Goal: Transaction & Acquisition: Purchase product/service

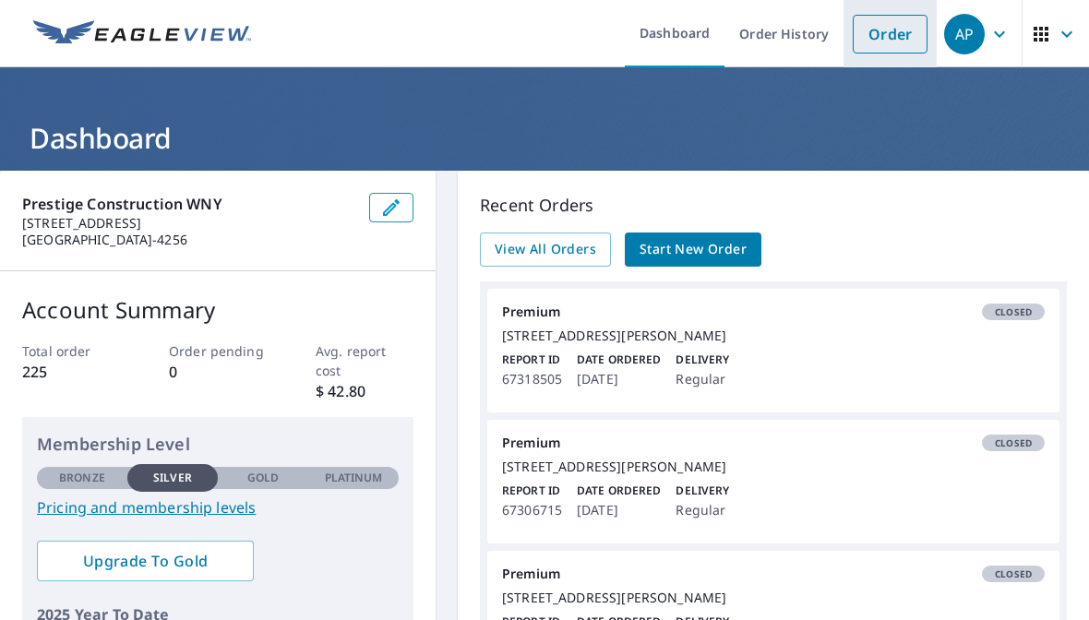
click at [898, 44] on link "Order" at bounding box center [890, 34] width 75 height 39
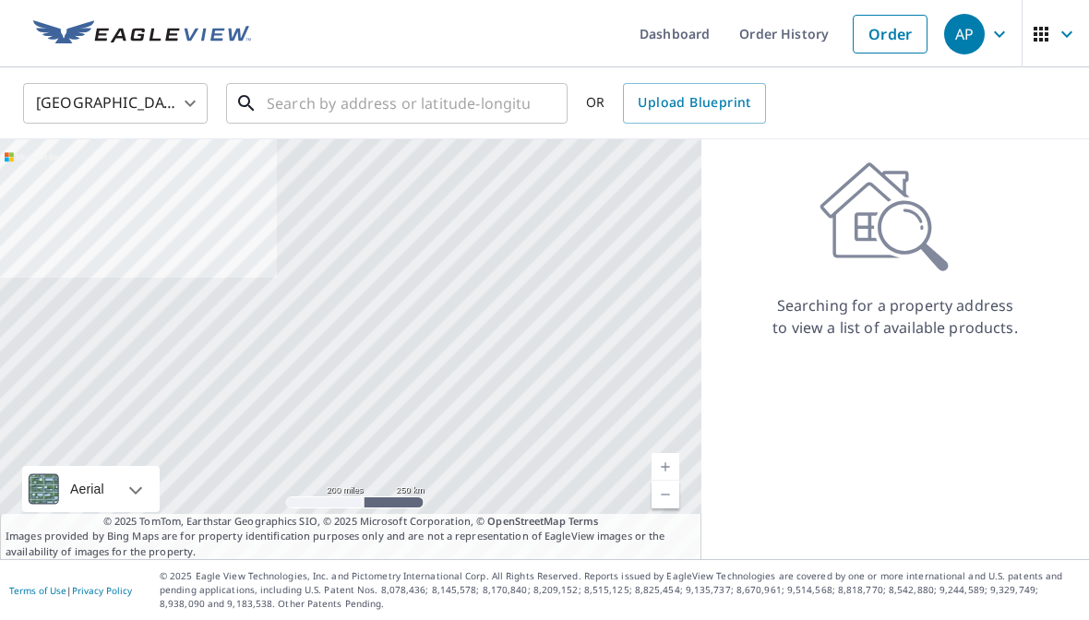
click at [330, 103] on input "text" at bounding box center [398, 104] width 263 height 52
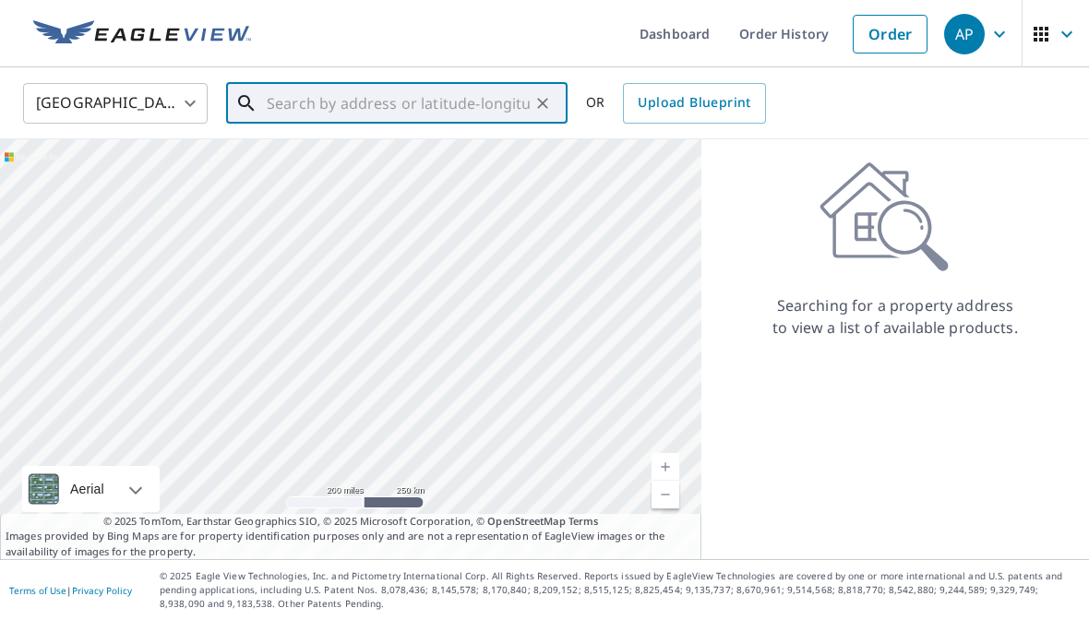
click at [319, 107] on input "text" at bounding box center [398, 104] width 263 height 52
paste input "[STREET_ADDRESS]"
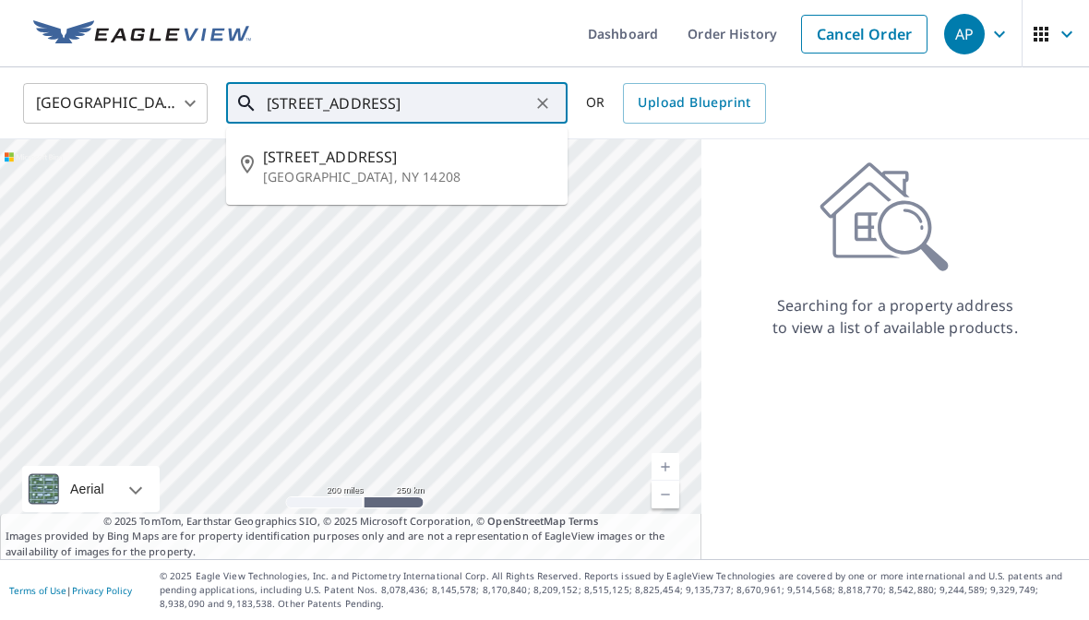
click at [403, 166] on span "[STREET_ADDRESS]" at bounding box center [408, 157] width 290 height 22
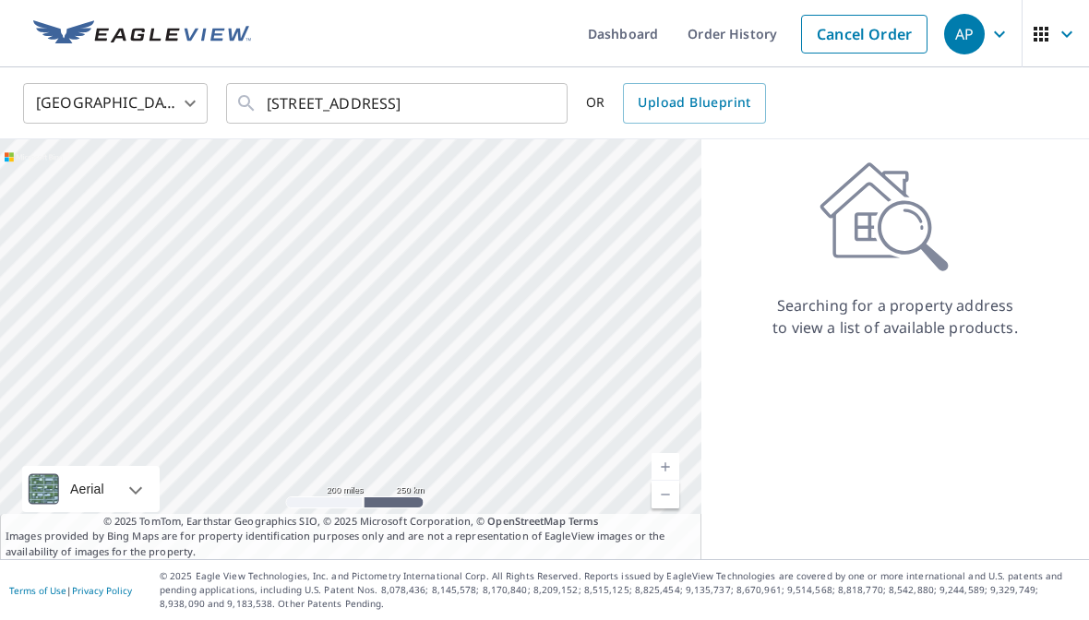
type input "[STREET_ADDRESS]"
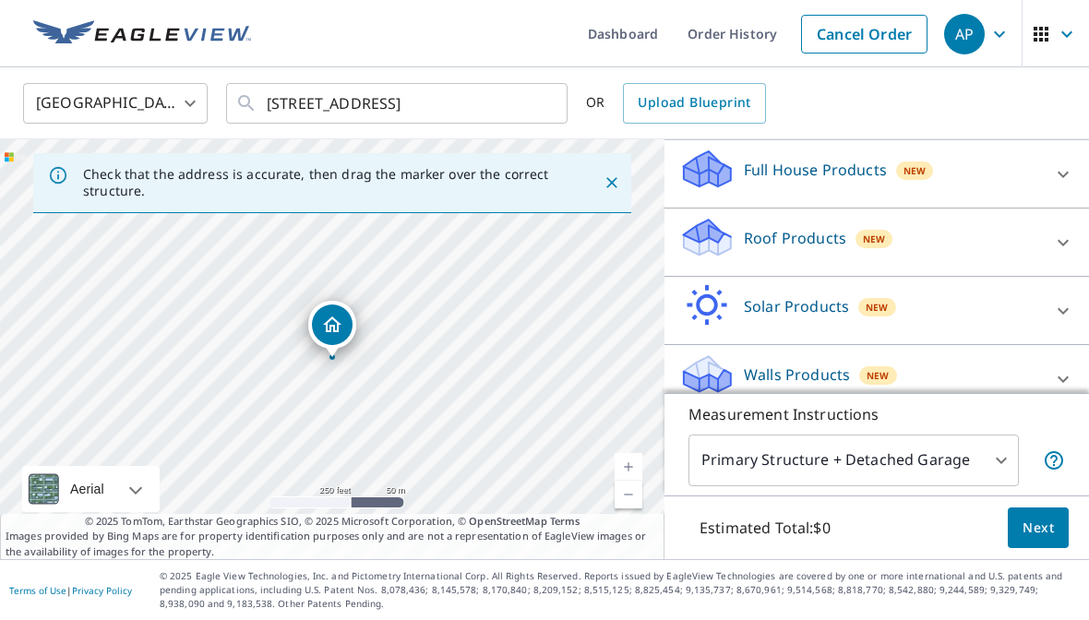
scroll to position [187, 0]
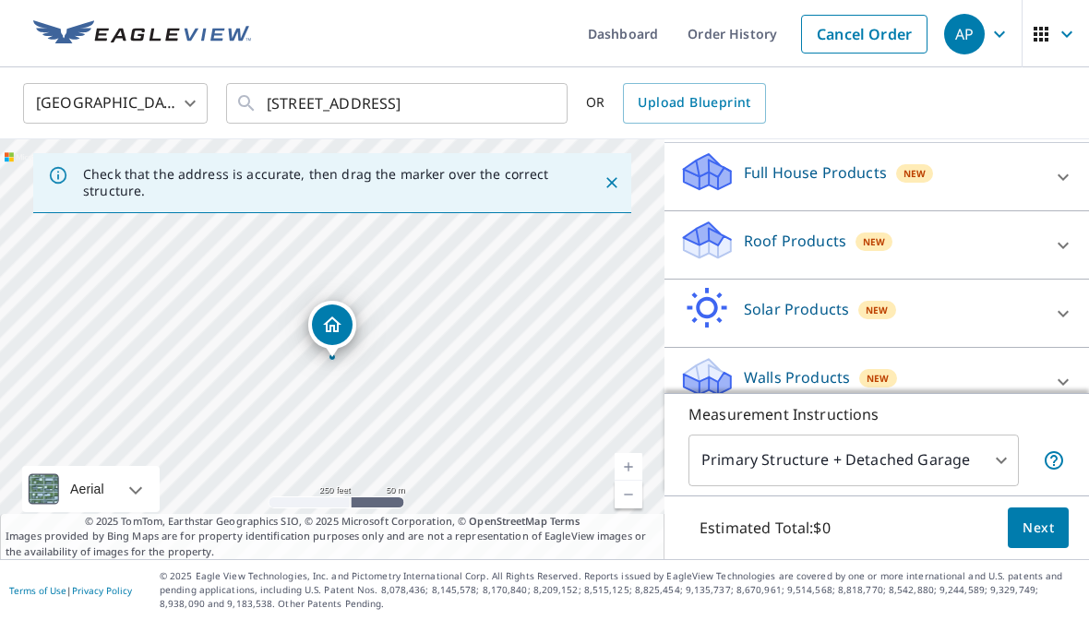
click at [1059, 231] on div at bounding box center [1063, 245] width 44 height 44
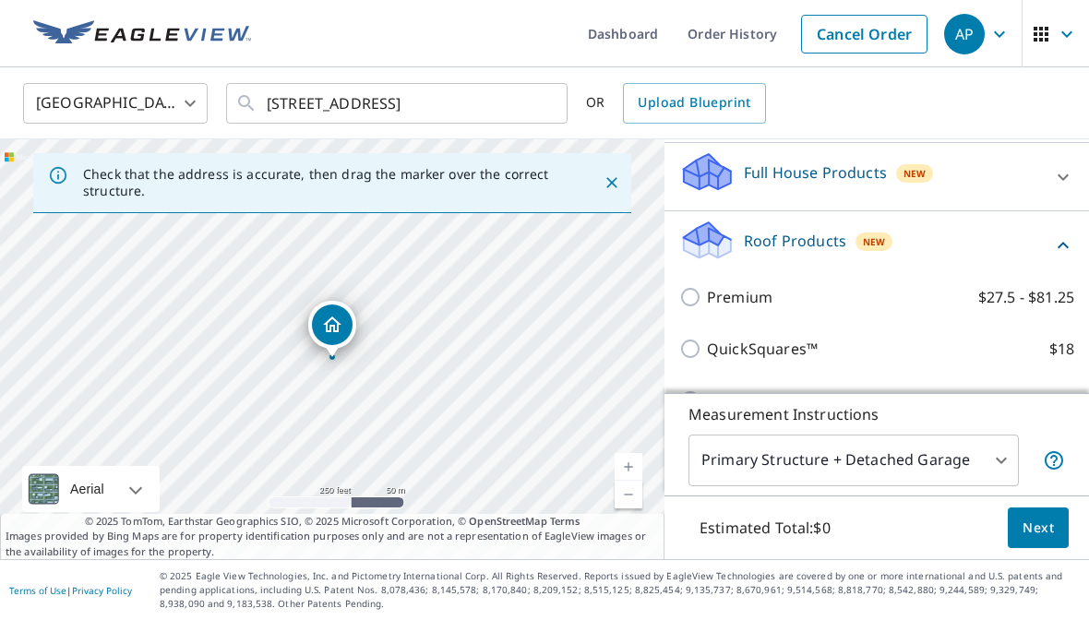
click at [763, 298] on p "Premium" at bounding box center [740, 297] width 66 height 22
click at [707, 298] on input "Premium $27.5 - $81.25" at bounding box center [694, 297] width 28 height 22
checkbox input "true"
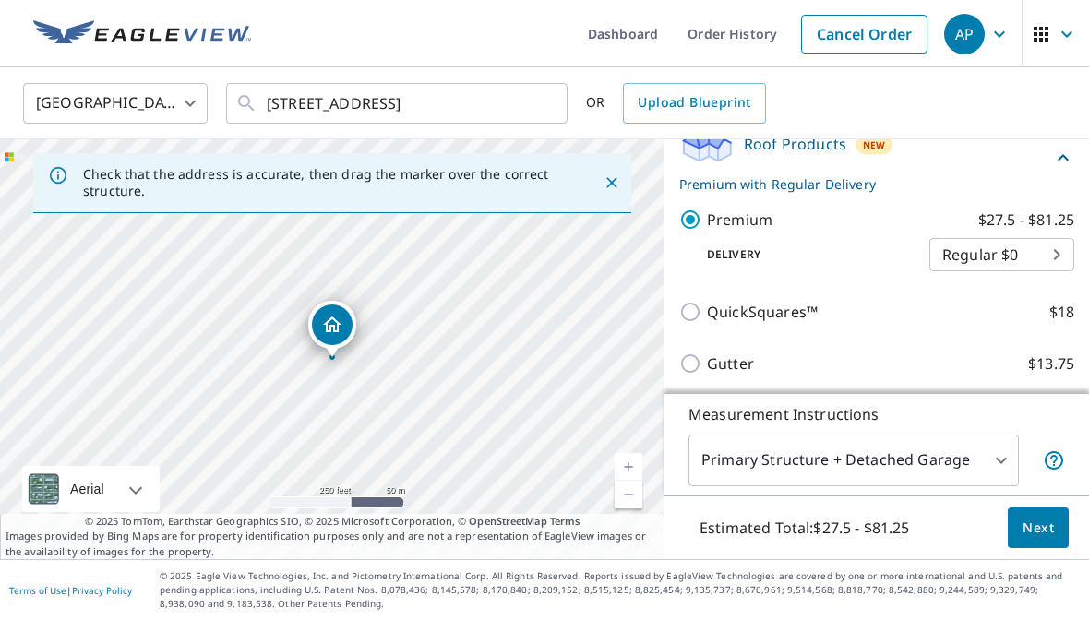
scroll to position [288, 0]
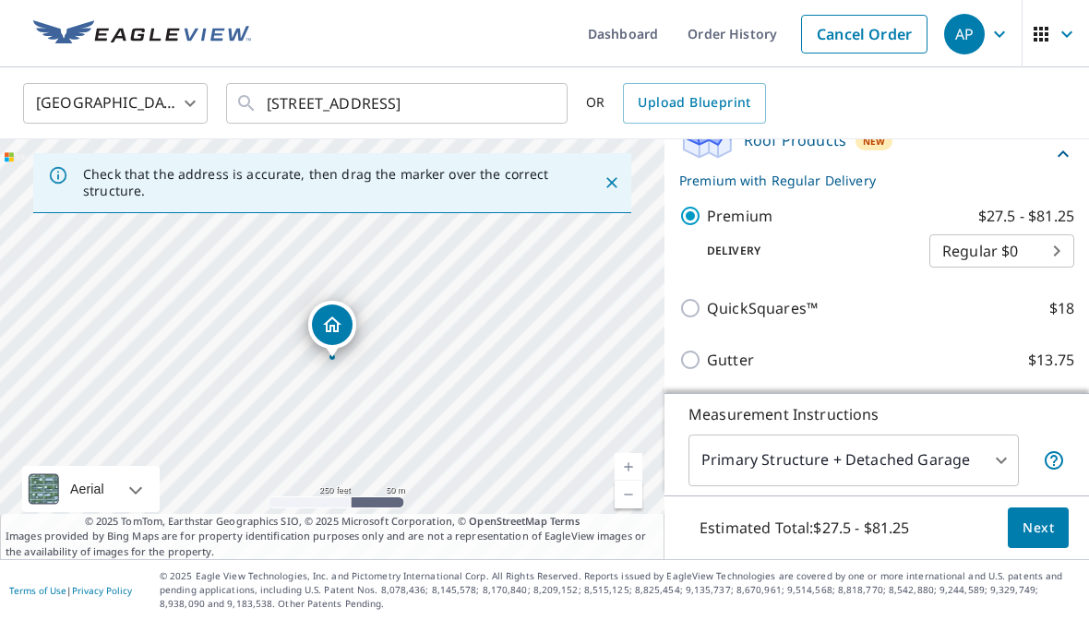
click at [1045, 540] on span "Next" at bounding box center [1038, 528] width 31 height 23
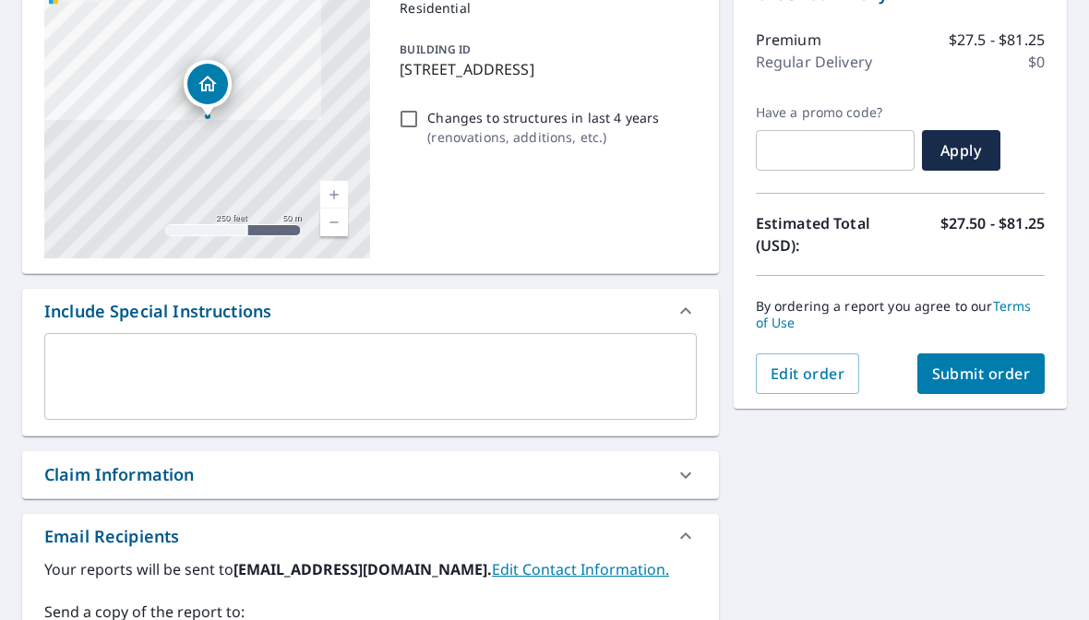
scroll to position [213, 0]
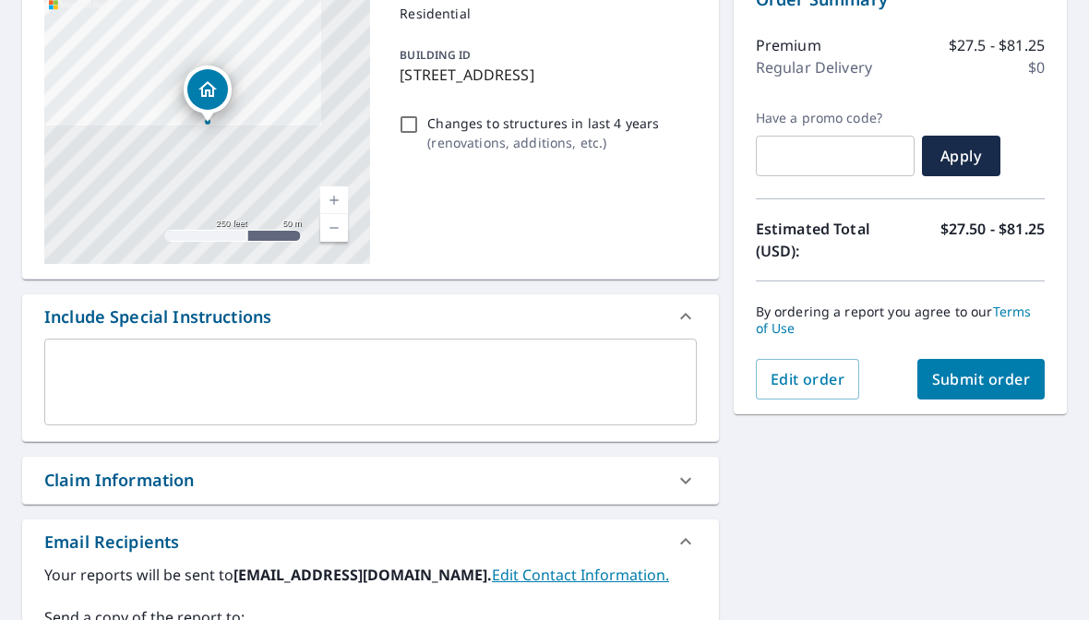
click at [982, 384] on span "Submit order" at bounding box center [981, 379] width 99 height 20
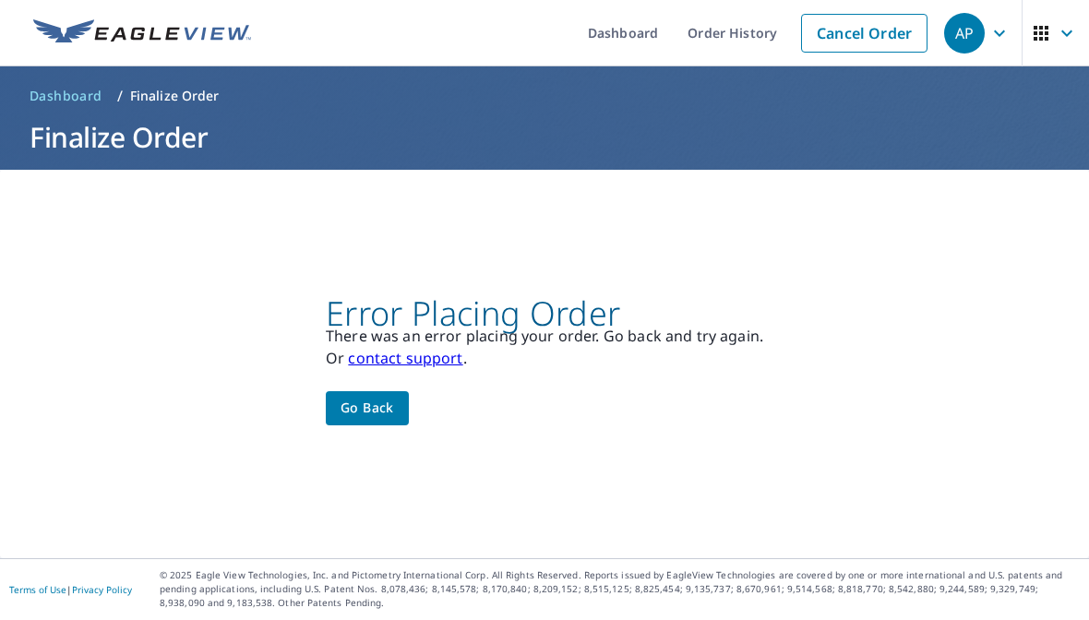
scroll to position [23, 0]
